Goal: Complete application form

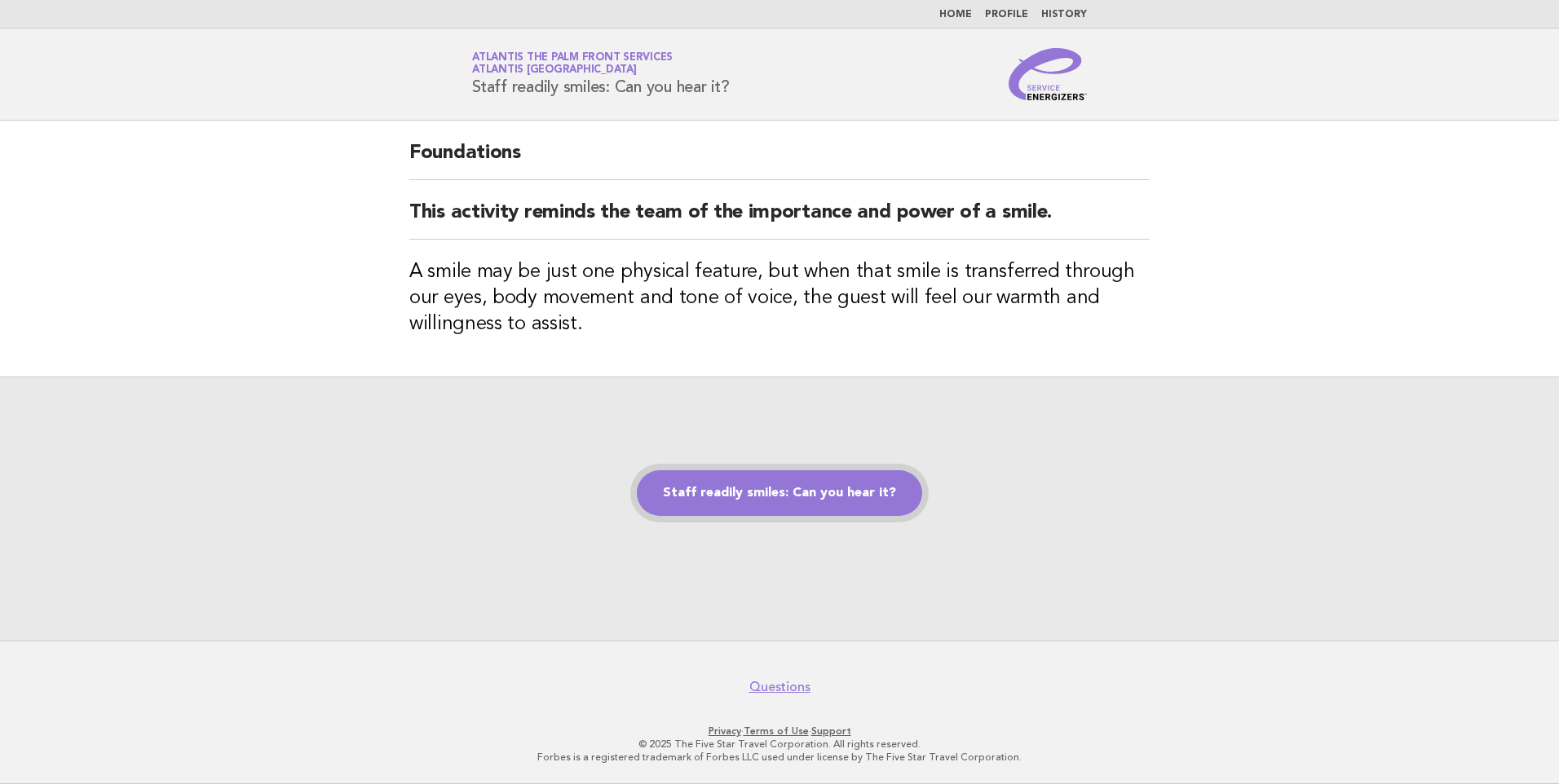
click at [771, 490] on link "Staff readily smiles: Can you hear it?" at bounding box center [780, 493] width 286 height 46
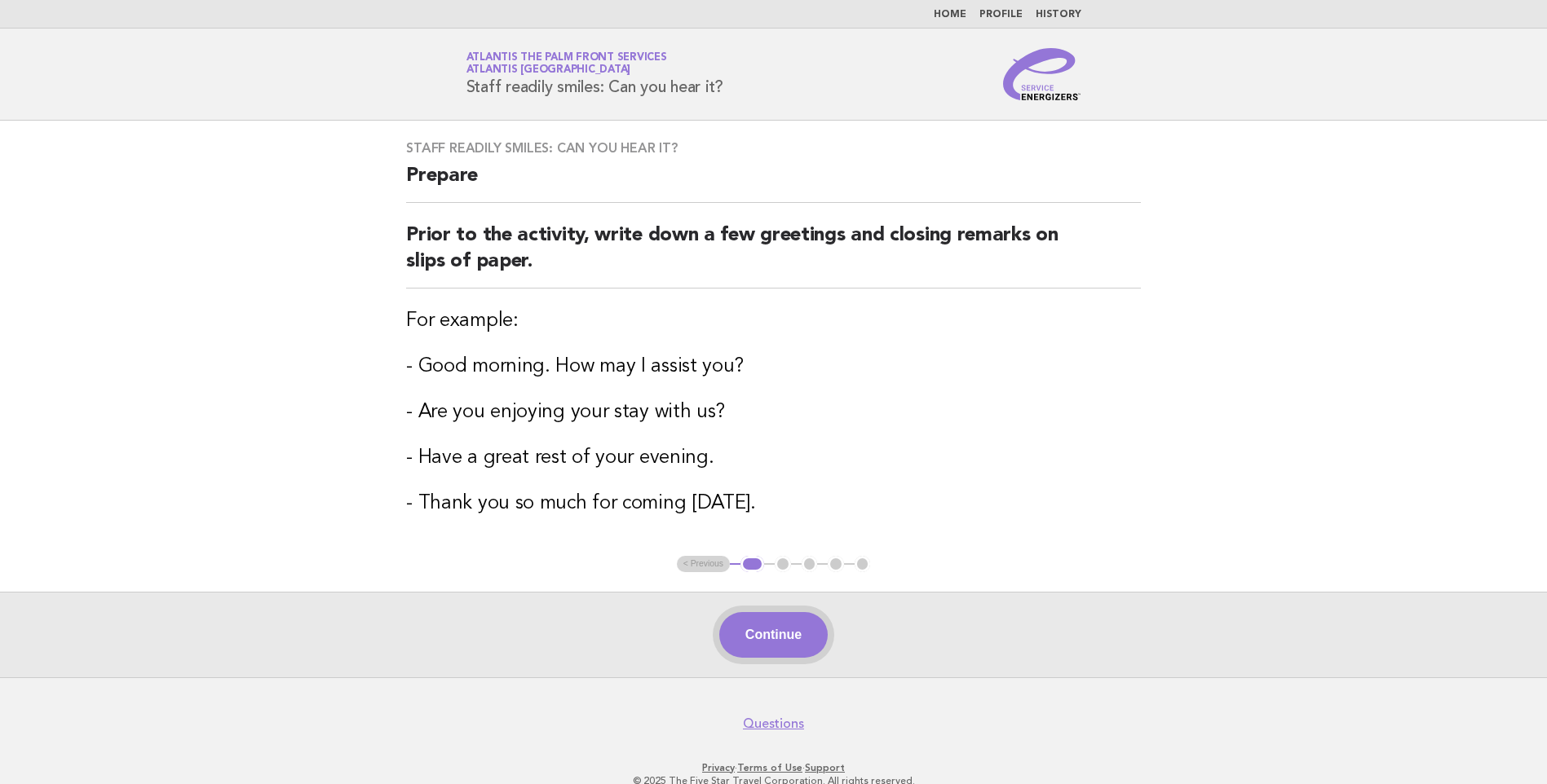
click at [794, 646] on button "Continue" at bounding box center [773, 635] width 109 height 46
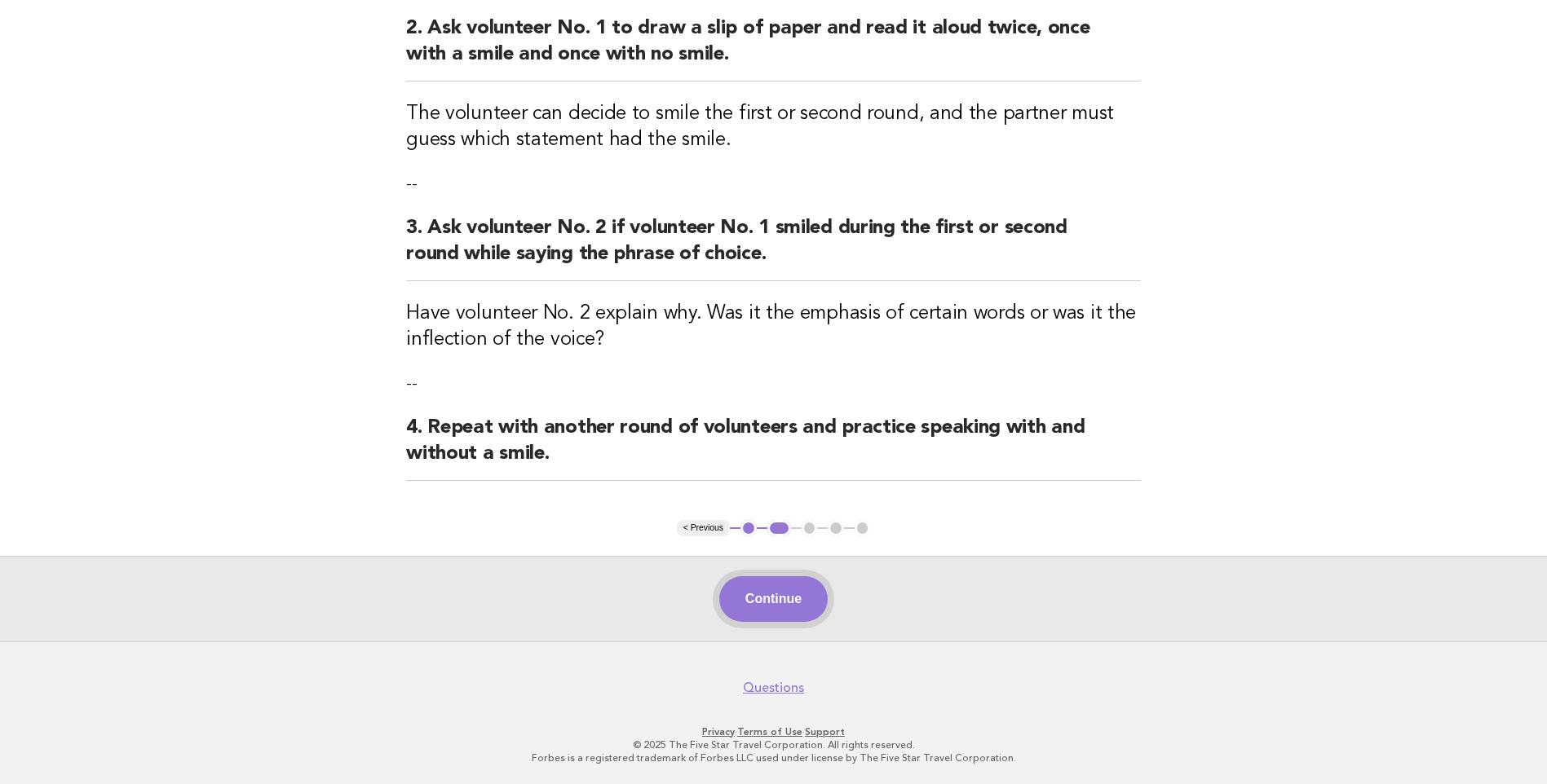
click at [752, 609] on button "Continue" at bounding box center [773, 599] width 109 height 46
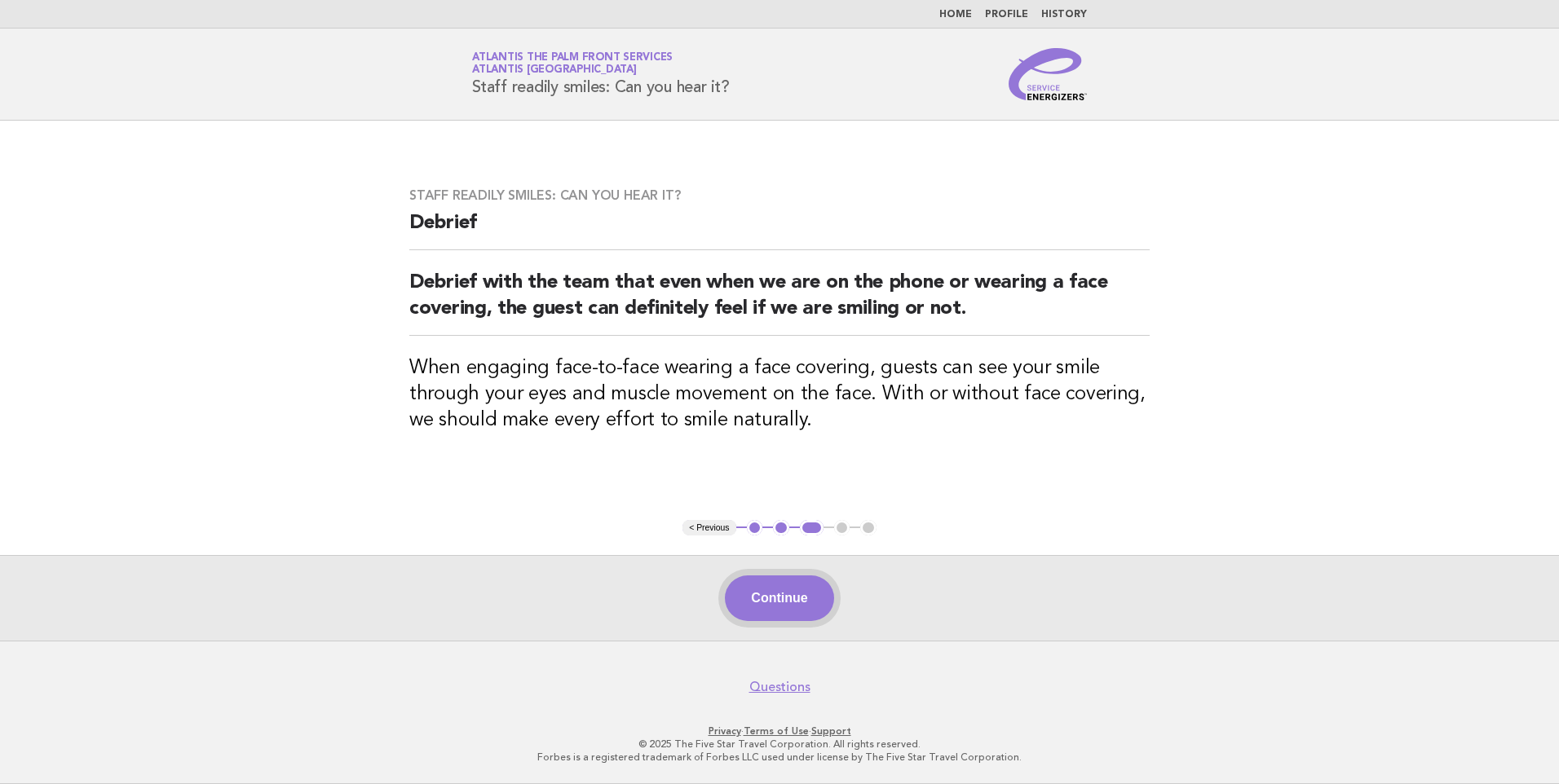
click at [787, 579] on button "Continue" at bounding box center [779, 598] width 109 height 46
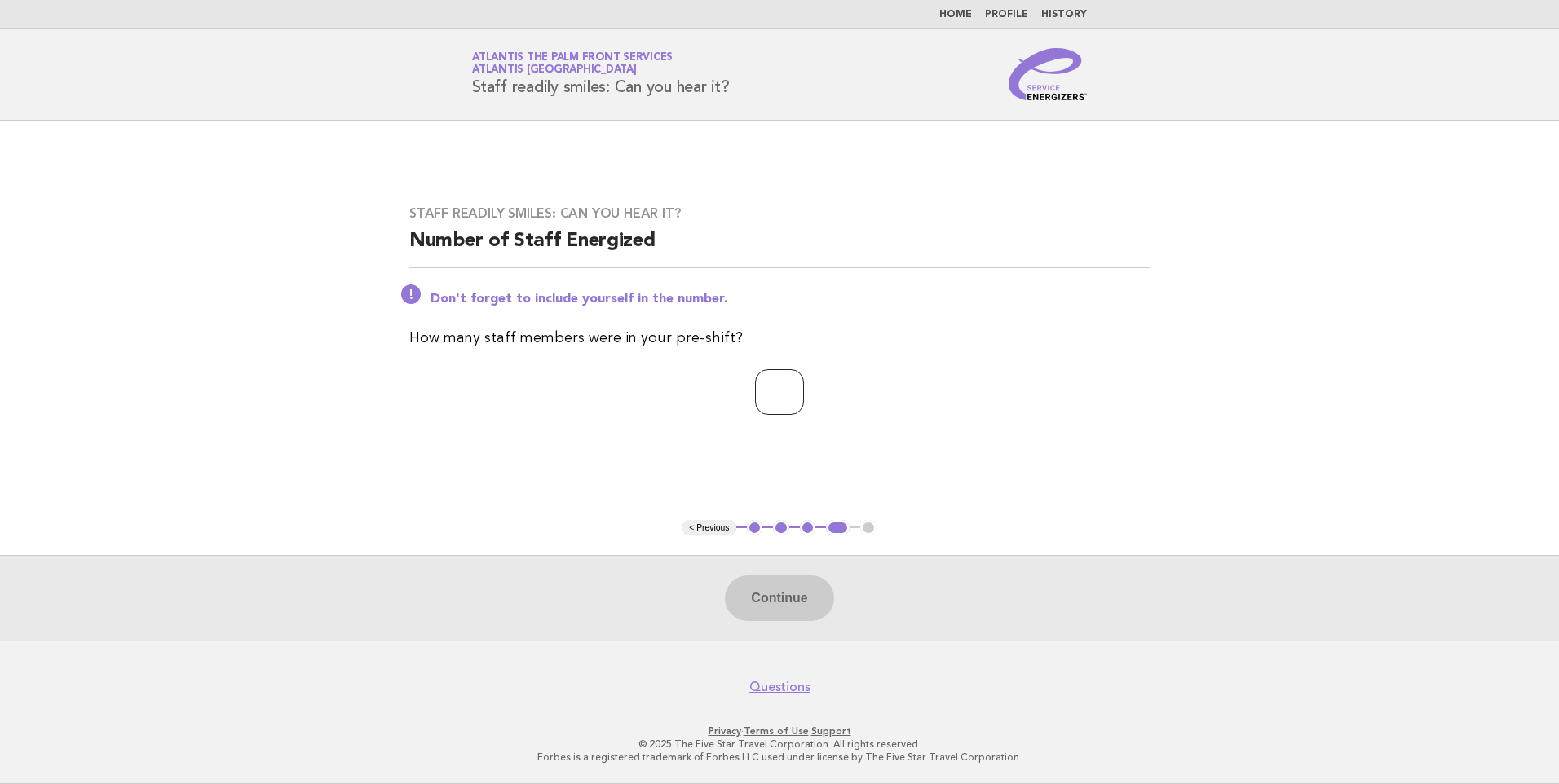
click at [759, 396] on input "number" at bounding box center [779, 392] width 49 height 46
type input "*"
click at [808, 592] on button "Continue" at bounding box center [779, 598] width 109 height 46
